Goal: Information Seeking & Learning: Learn about a topic

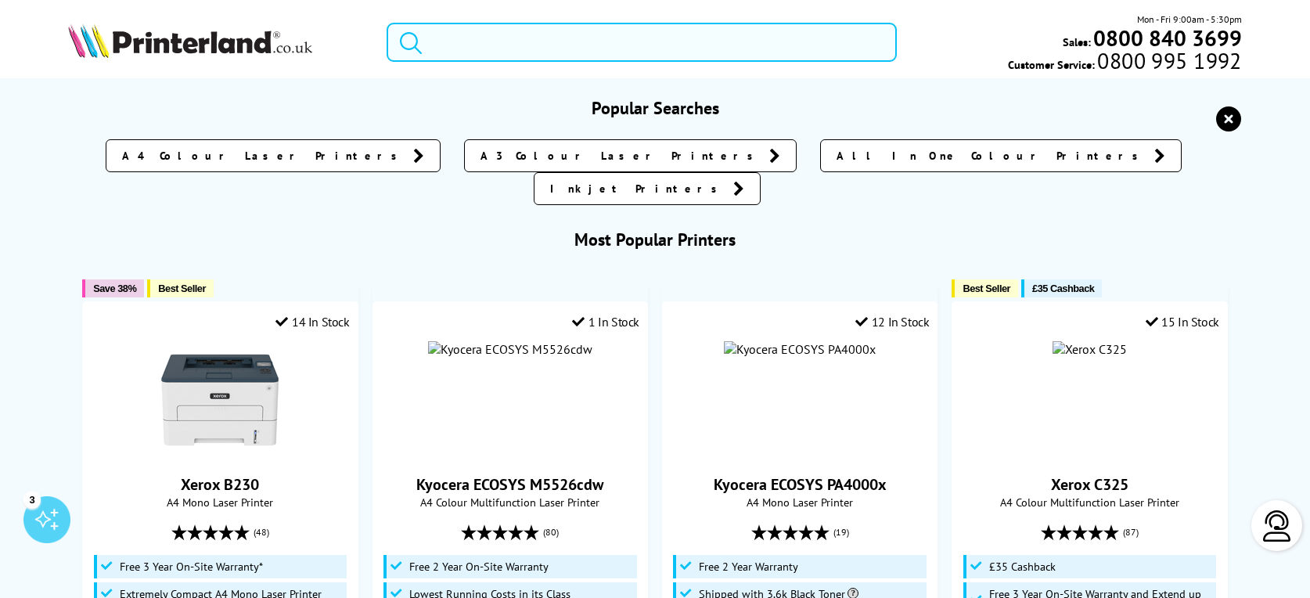
click at [457, 37] on input "search" at bounding box center [640, 42] width 509 height 39
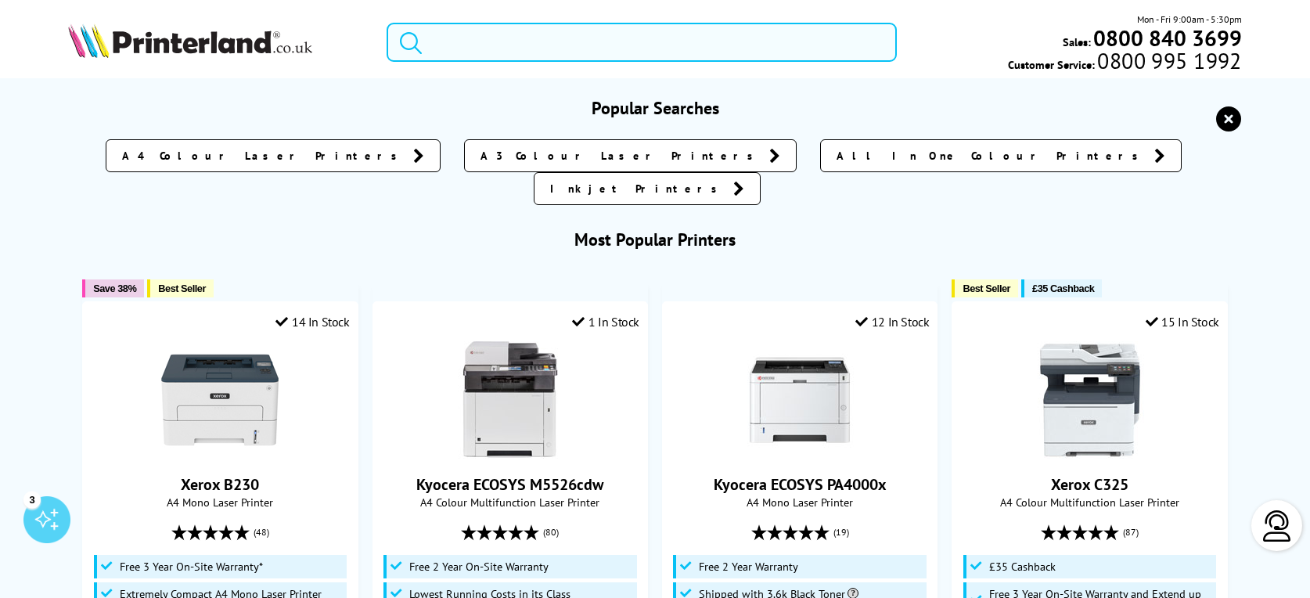
paste input "MFC-L2800DW"
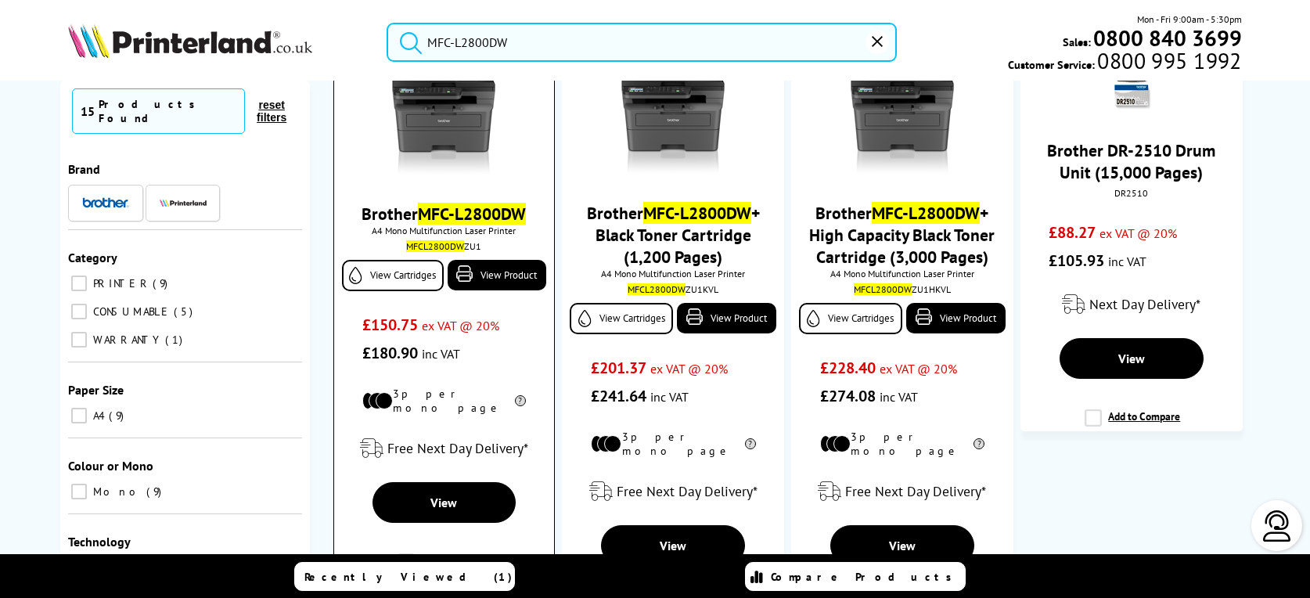
scroll to position [156, 0]
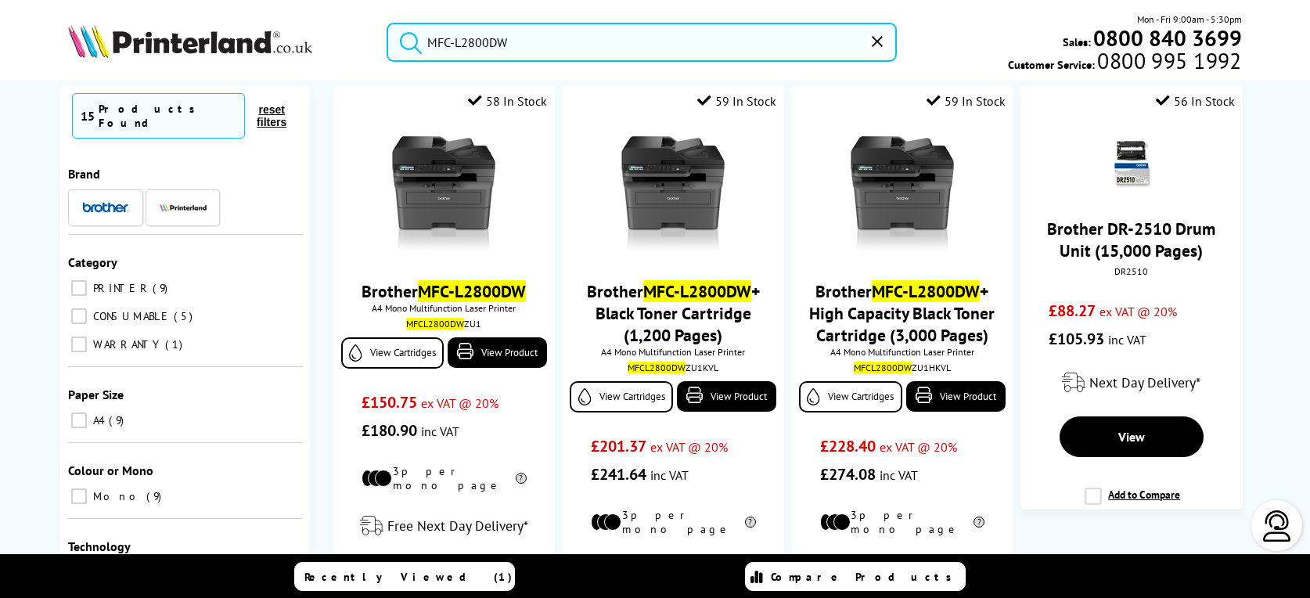
type input "MFC-L2800DW"
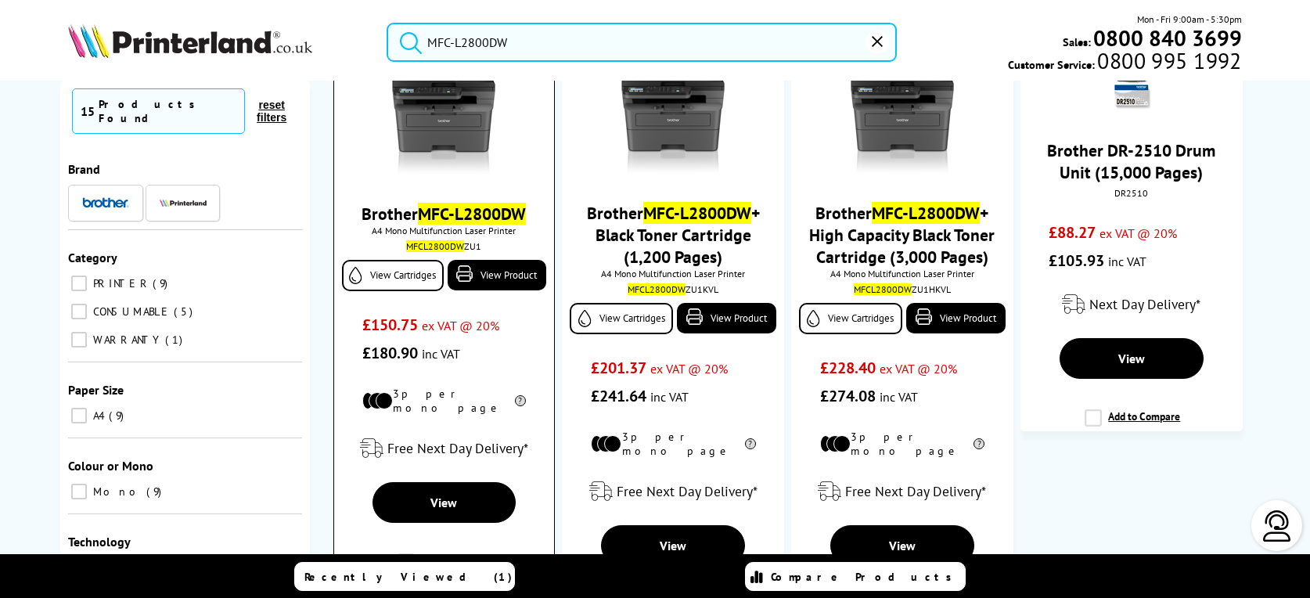
scroll to position [0, 0]
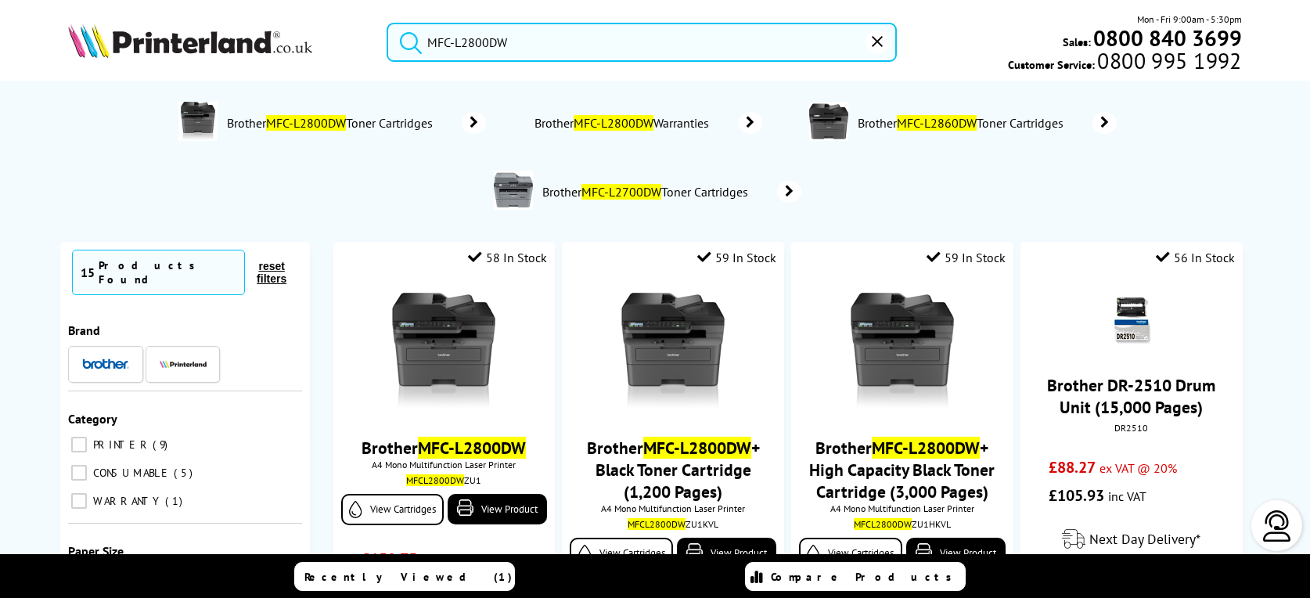
click at [202, 38] on img at bounding box center [190, 40] width 244 height 34
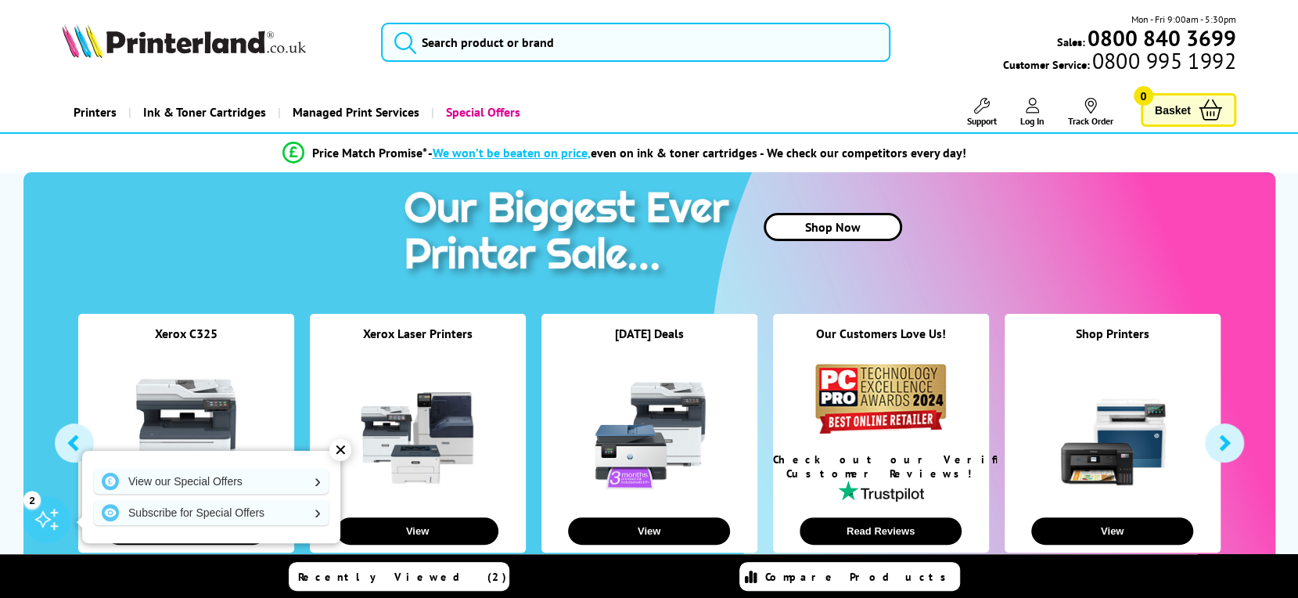
scroll to position [156, 0]
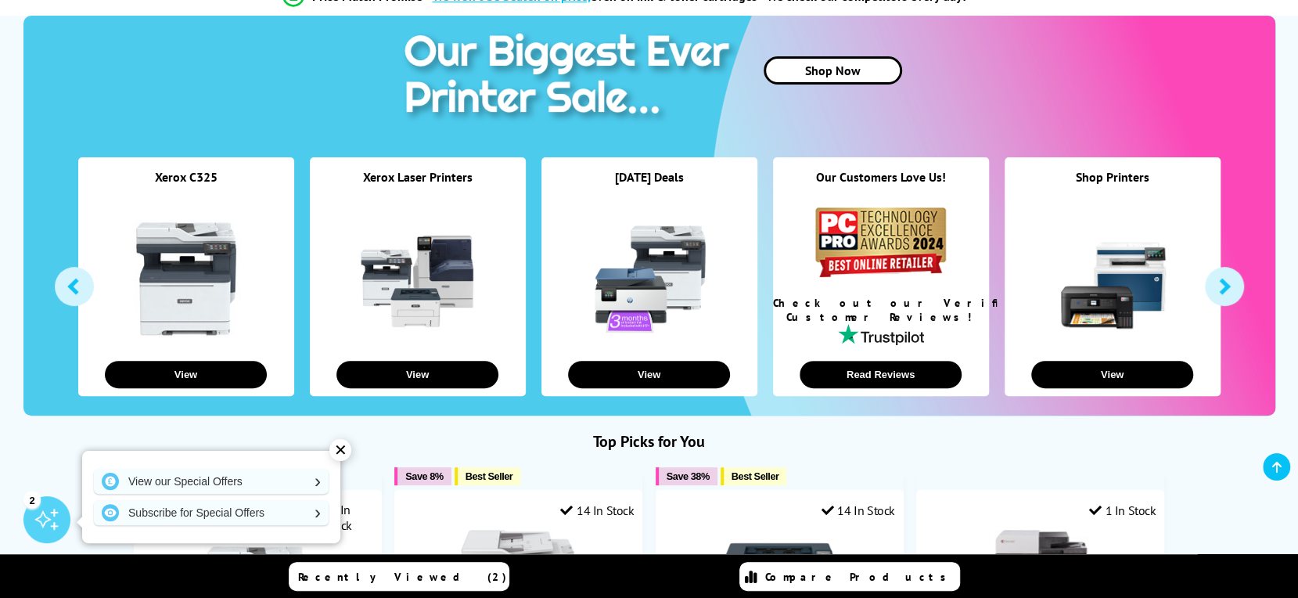
click at [342, 445] on div "✕" at bounding box center [340, 450] width 22 height 22
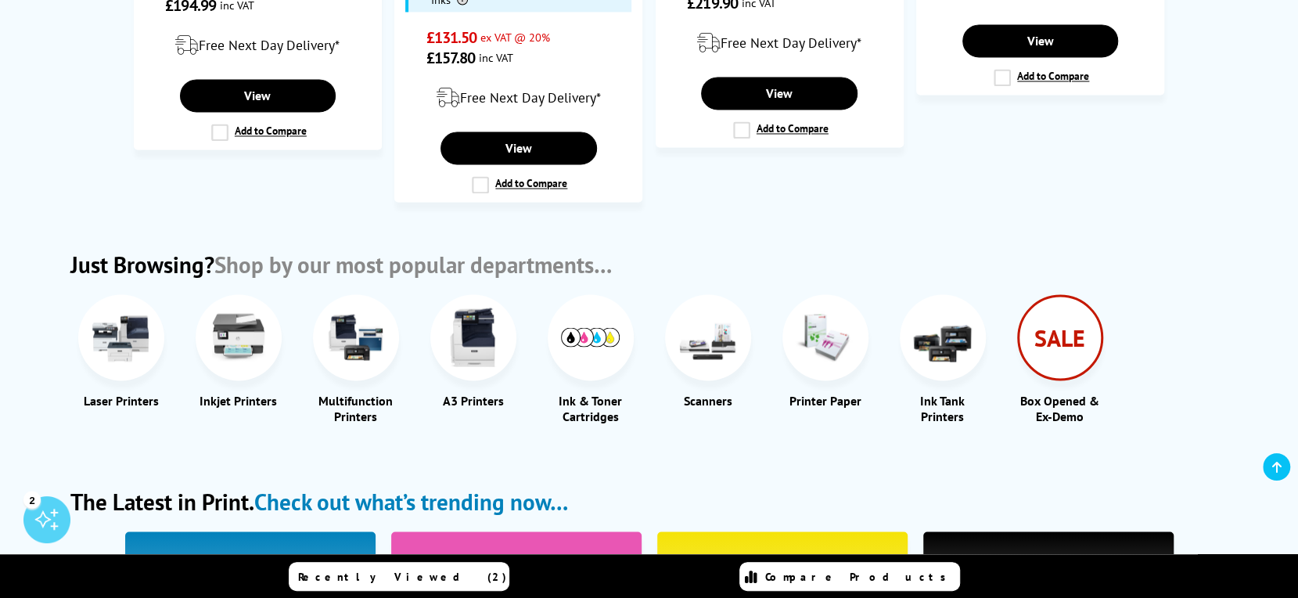
scroll to position [1799, 0]
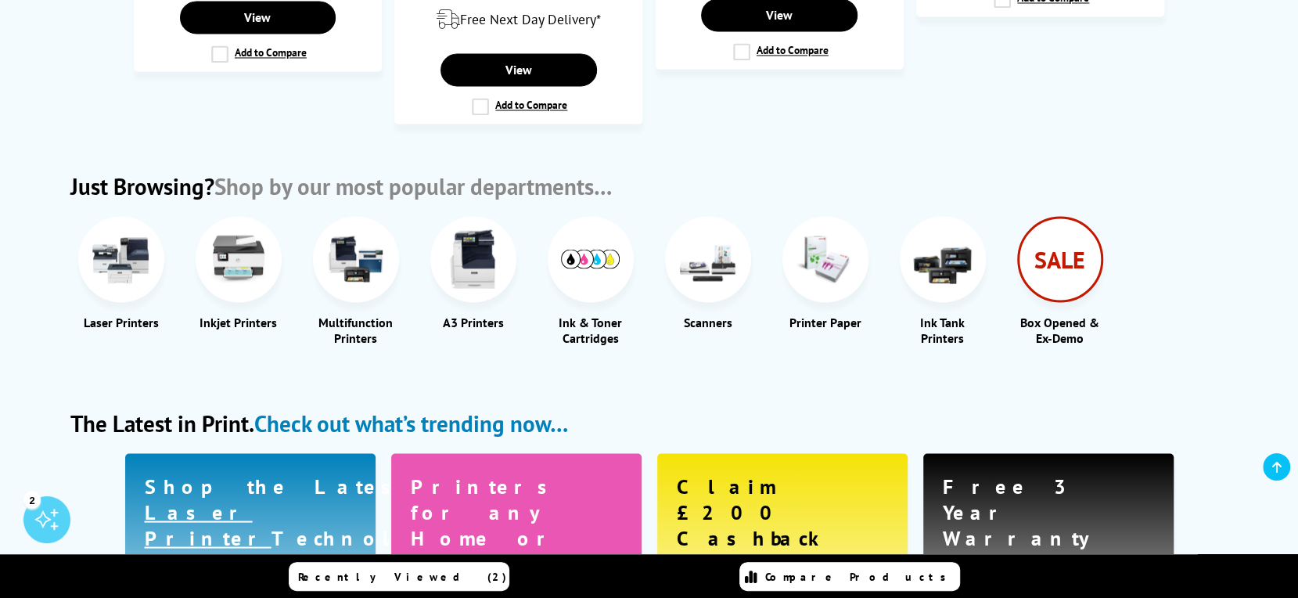
click at [357, 229] on img at bounding box center [355, 258] width 59 height 59
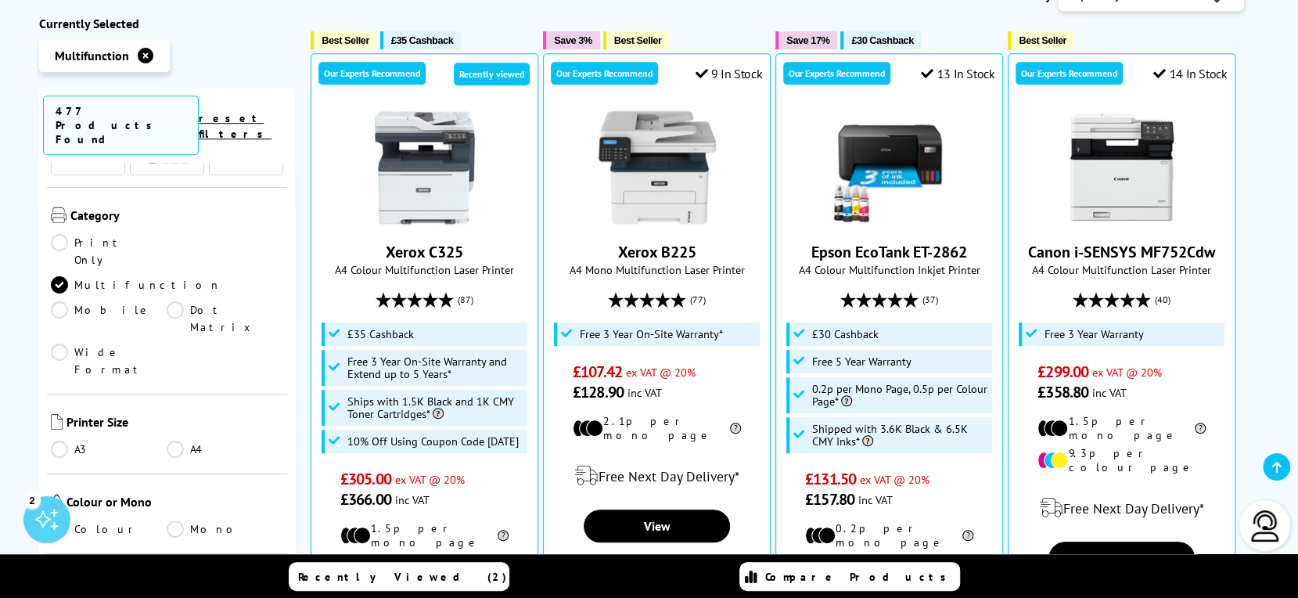
scroll to position [235, 0]
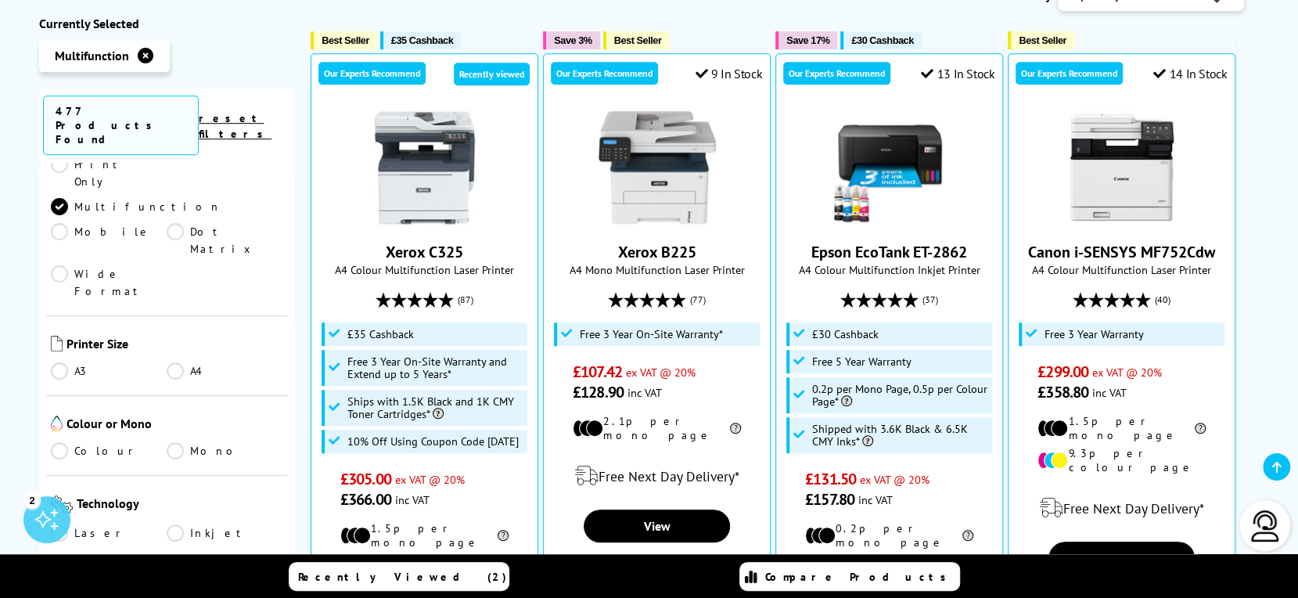
click at [176, 442] on link "Mono" at bounding box center [225, 450] width 117 height 17
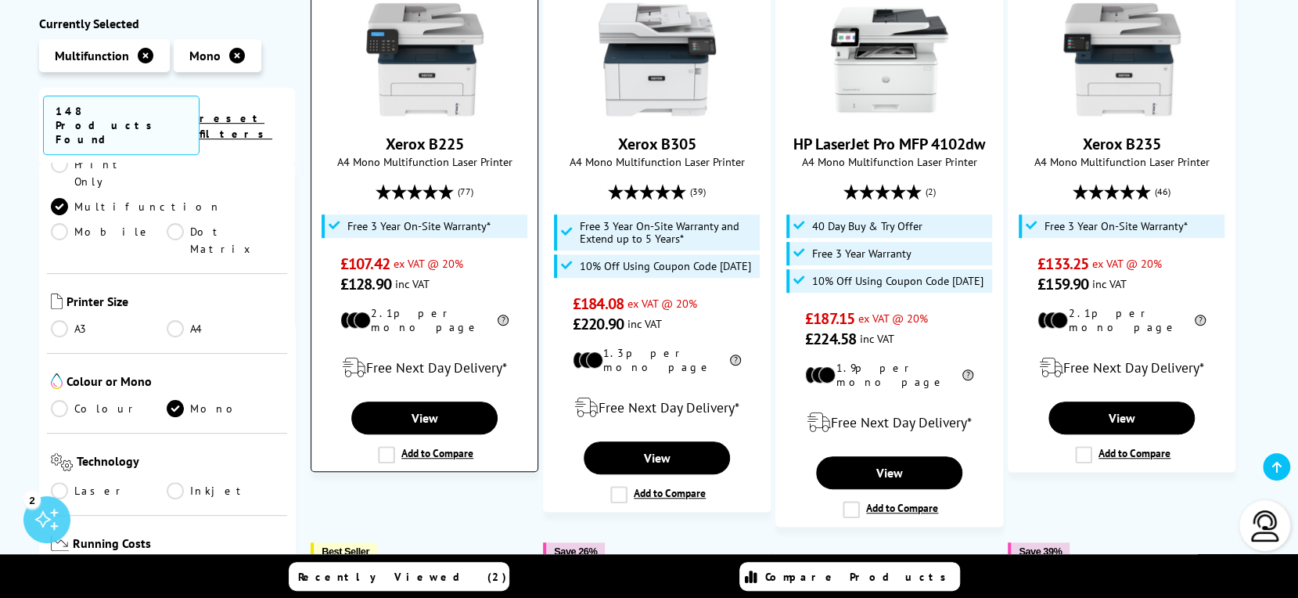
scroll to position [391, 0]
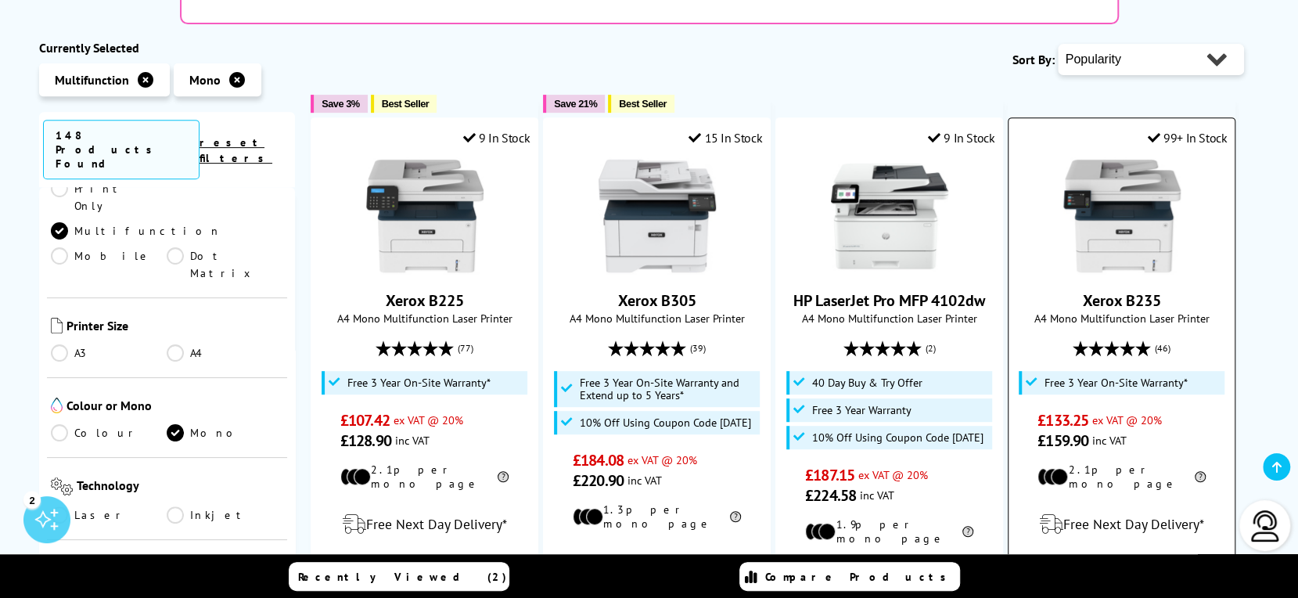
click at [1144, 187] on img at bounding box center [1121, 215] width 117 height 117
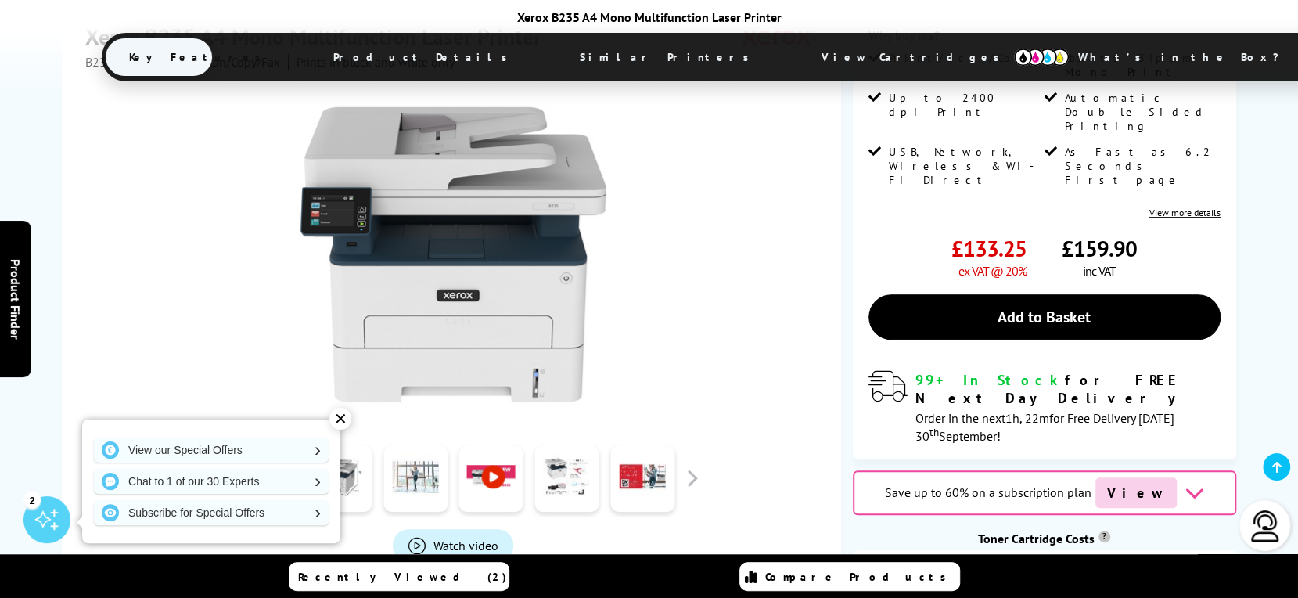
scroll to position [156, 0]
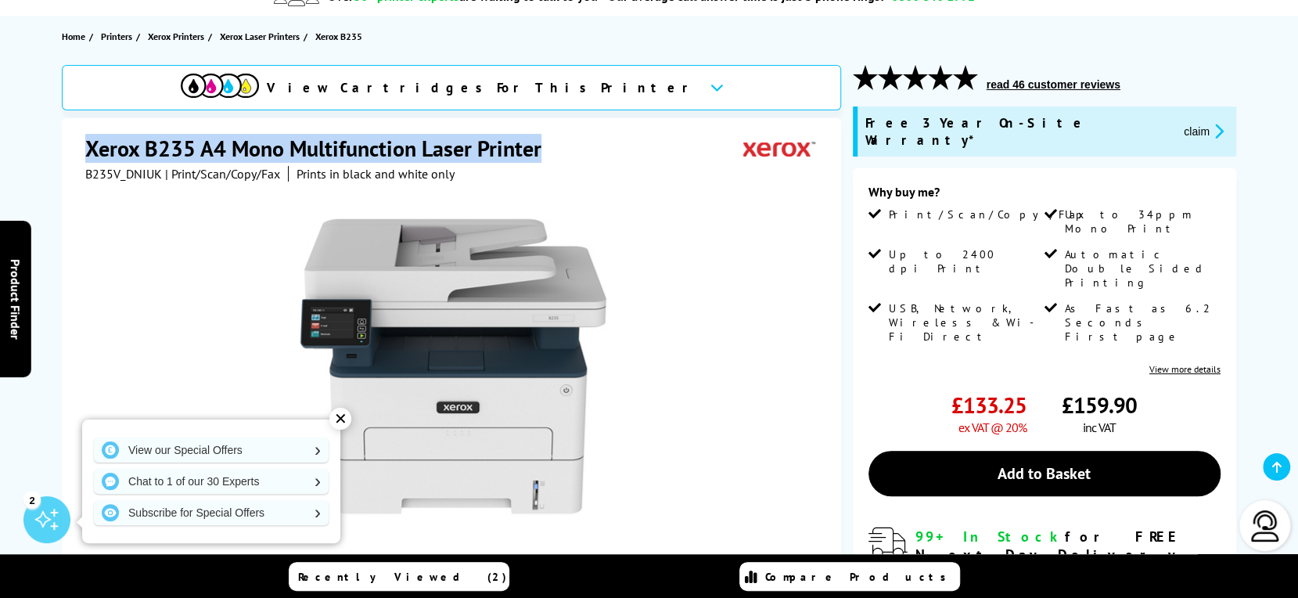
drag, startPoint x: 83, startPoint y: 143, endPoint x: 551, endPoint y: 159, distance: 468.1
click at [551, 159] on div "Xerox B235 A4 Mono Multifunction Laser Printer B235V_DNIUK | Print/Scan/Copy/Fa…" at bounding box center [451, 455] width 778 height 674
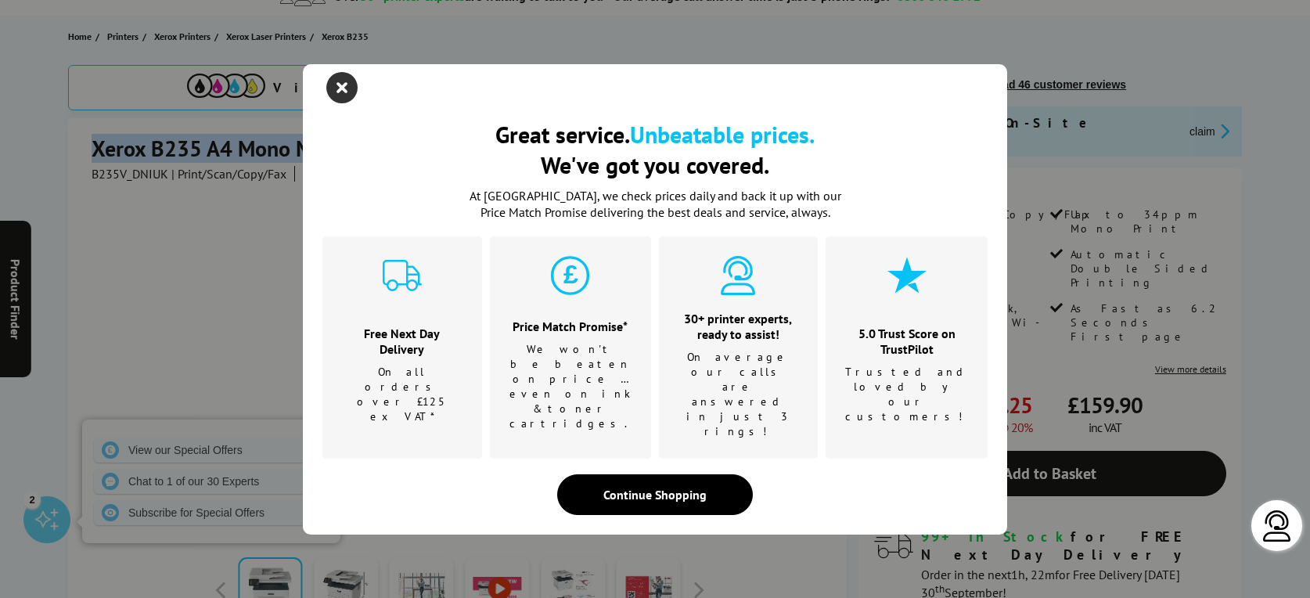
click at [341, 103] on icon "close modal" at bounding box center [341, 87] width 31 height 31
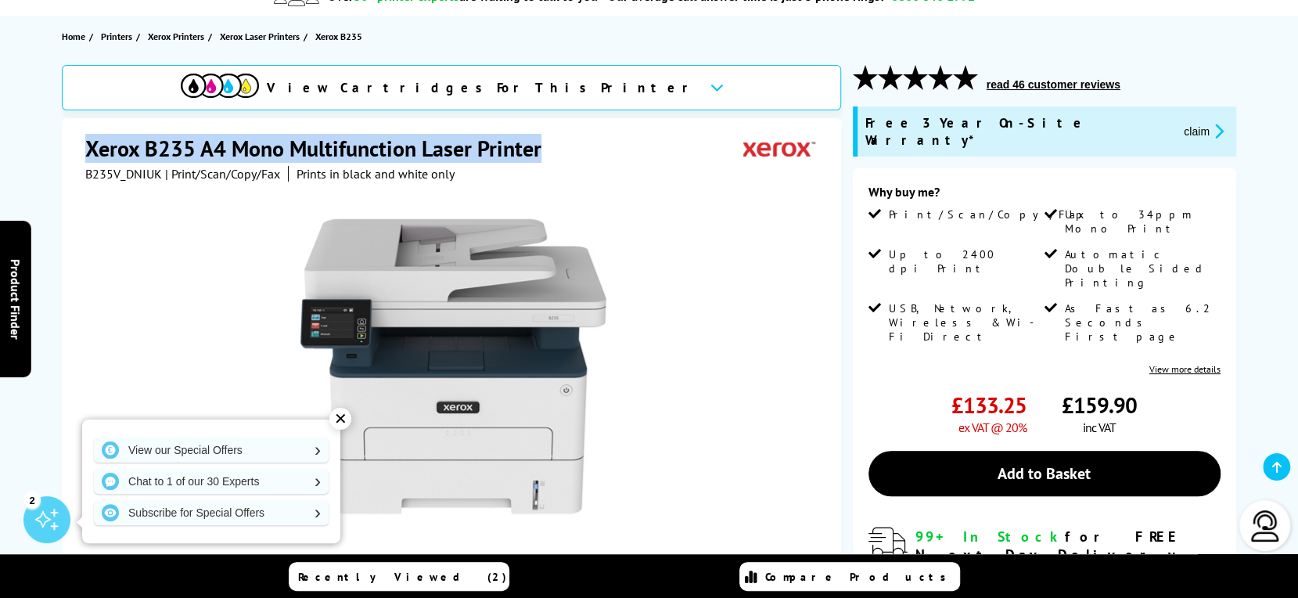
copy h1 "Xerox B235 A4 Mono Multifunction Laser Printer"
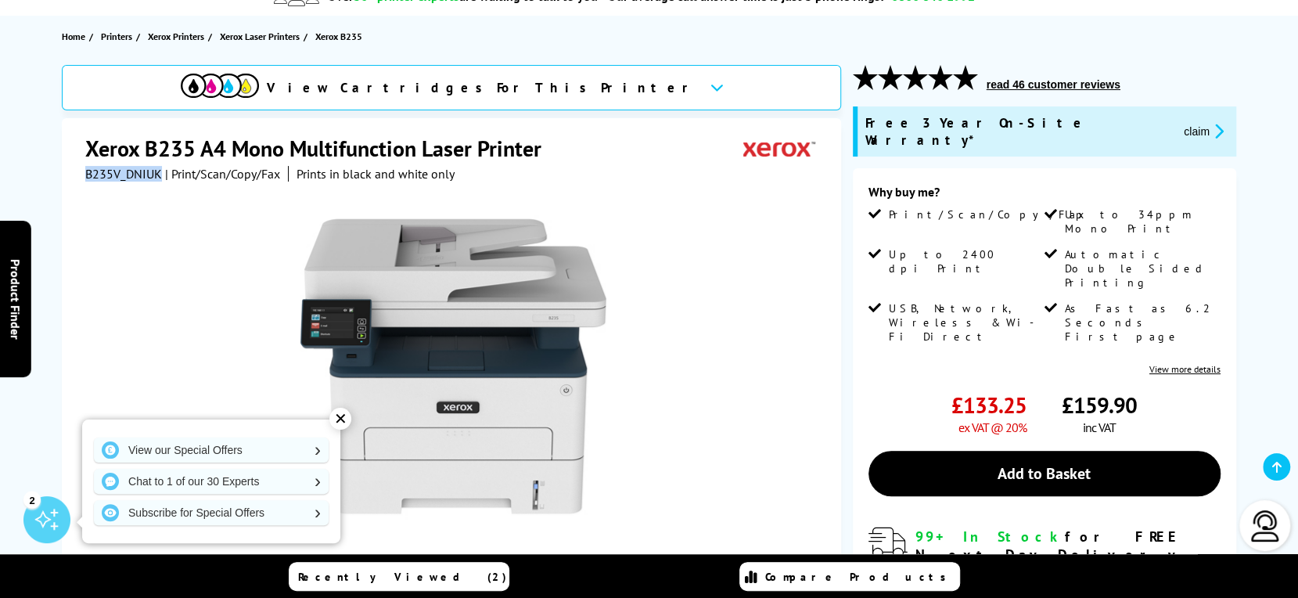
drag, startPoint x: 160, startPoint y: 172, endPoint x: 86, endPoint y: 170, distance: 73.6
click at [86, 170] on span "B235V_DNIUK" at bounding box center [123, 174] width 77 height 16
copy span "B235V_DNIUK"
